Goal: Information Seeking & Learning: Learn about a topic

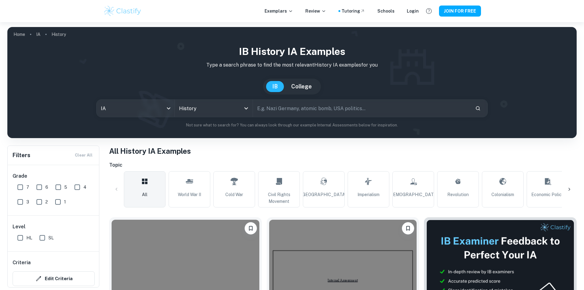
click at [204, 119] on div "IB History IA examples Type a search phrase to find the most relevant History I…" at bounding box center [292, 86] width 560 height 84
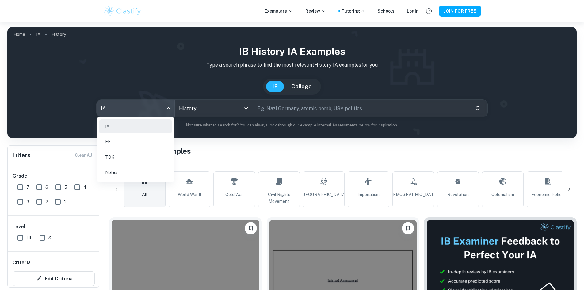
drag, startPoint x: 152, startPoint y: 115, endPoint x: 158, endPoint y: 112, distance: 6.2
click at [153, 115] on body "We value your privacy We use cookies to enhance your browsing experience, serve…" at bounding box center [292, 167] width 584 height 290
click at [203, 106] on div at bounding box center [292, 145] width 584 height 290
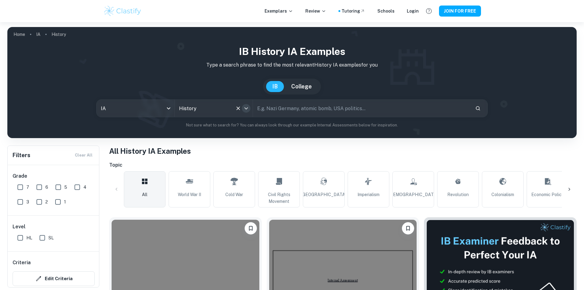
click at [247, 106] on icon "Open" at bounding box center [246, 108] width 7 height 7
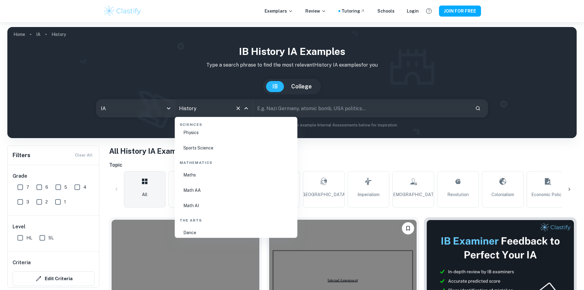
scroll to position [993, 0]
click at [214, 160] on li "Physics" at bounding box center [236, 163] width 118 height 14
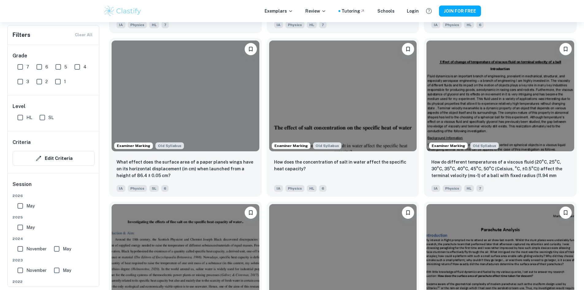
scroll to position [1749, 0]
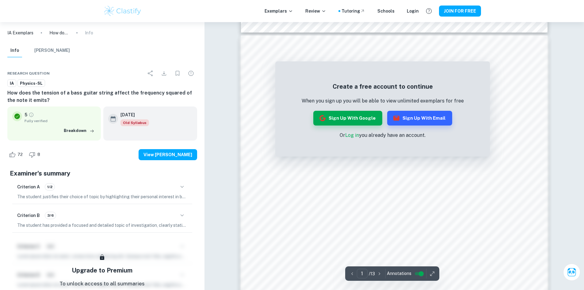
scroll to position [337, 0]
